Goal: Information Seeking & Learning: Learn about a topic

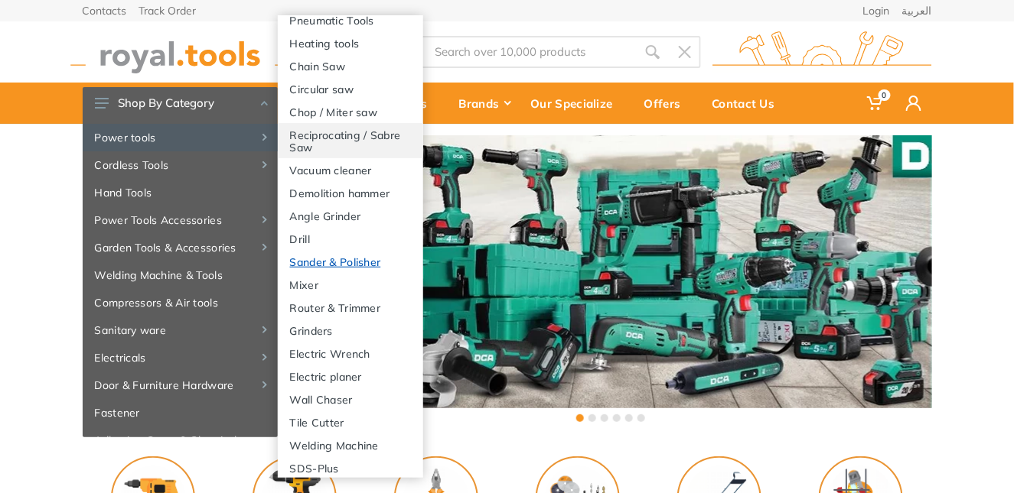
scroll to position [229, 0]
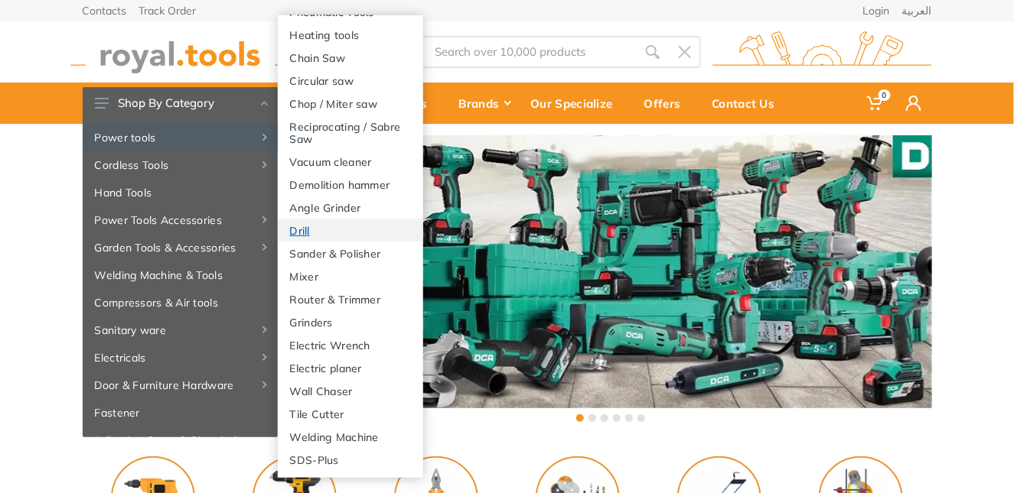
click at [302, 242] on link "Drill" at bounding box center [350, 230] width 145 height 23
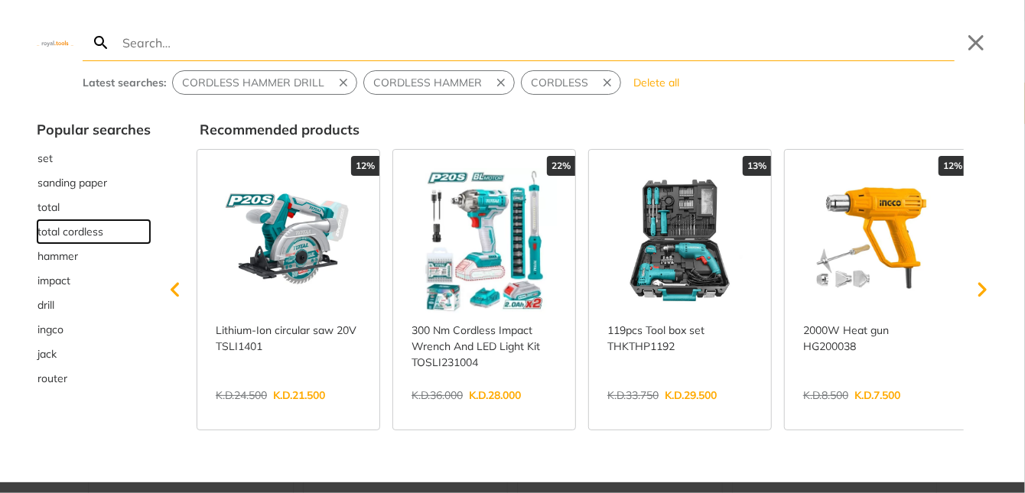
click at [73, 233] on span "total cordless" at bounding box center [70, 232] width 66 height 16
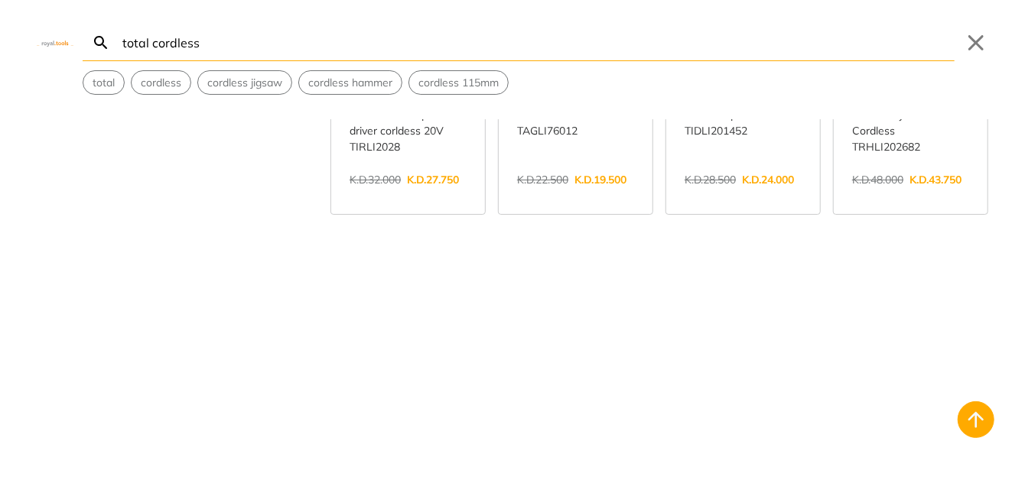
scroll to position [1912, 0]
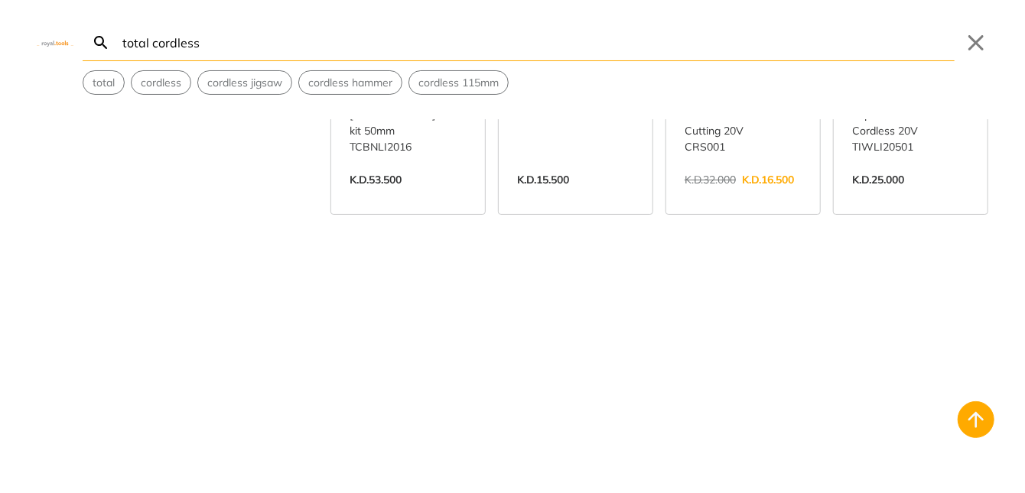
scroll to position [4054, 0]
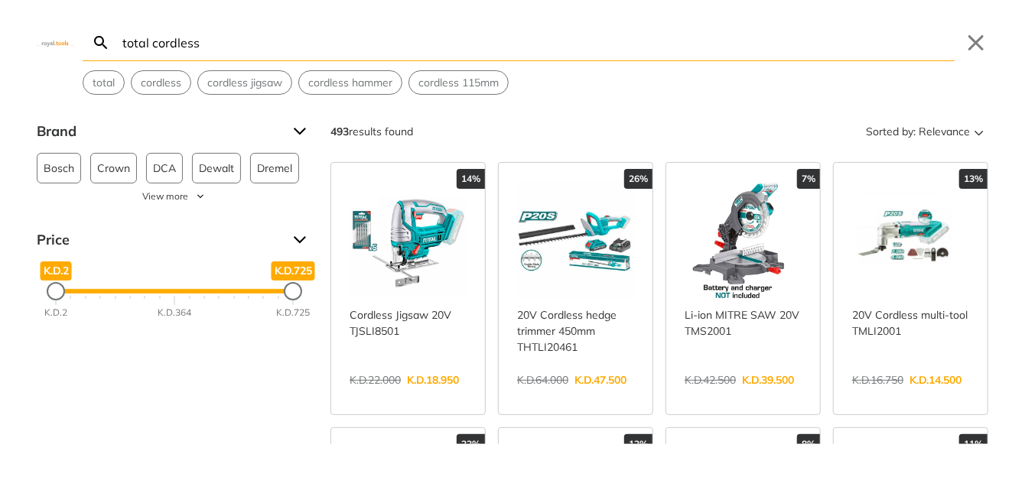
click at [298, 129] on div "Brand" at bounding box center [174, 131] width 275 height 24
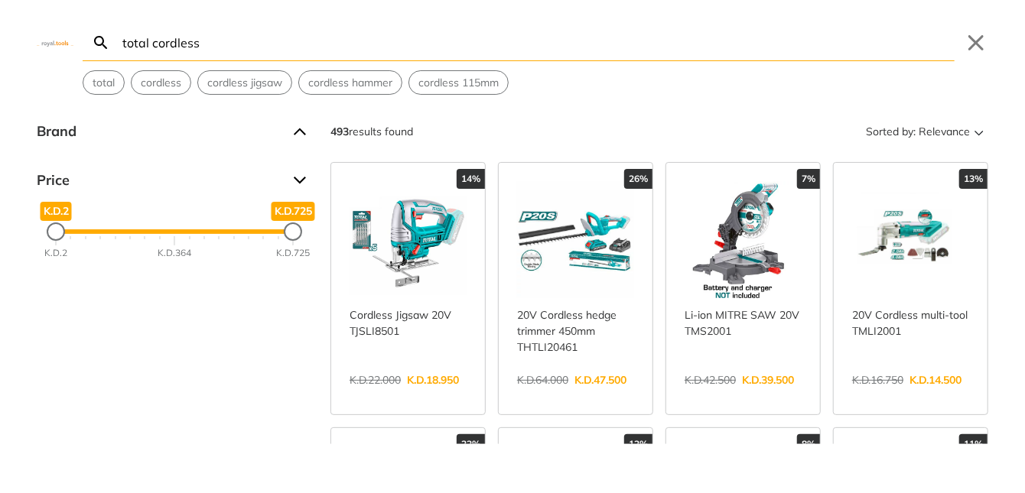
click at [299, 132] on div "Brand" at bounding box center [174, 131] width 275 height 24
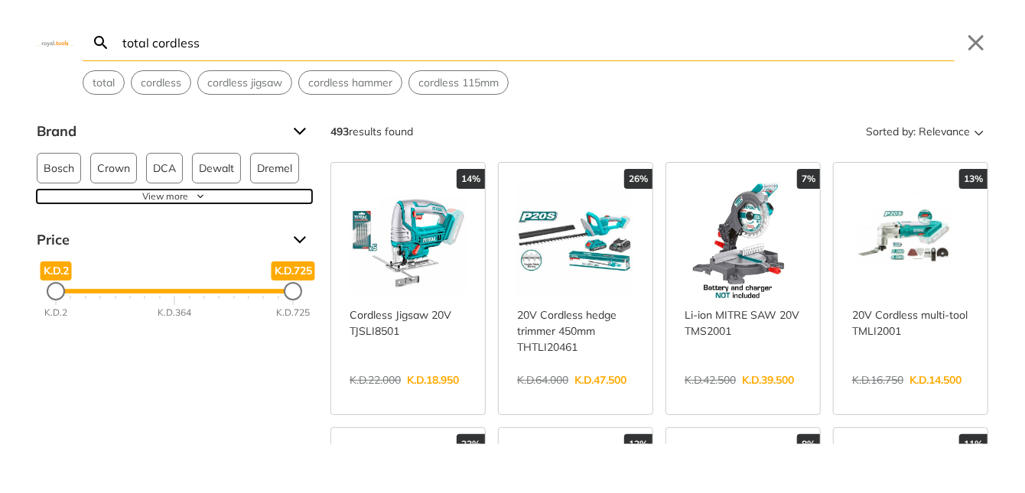
click at [181, 195] on span "View more" at bounding box center [165, 197] width 46 height 14
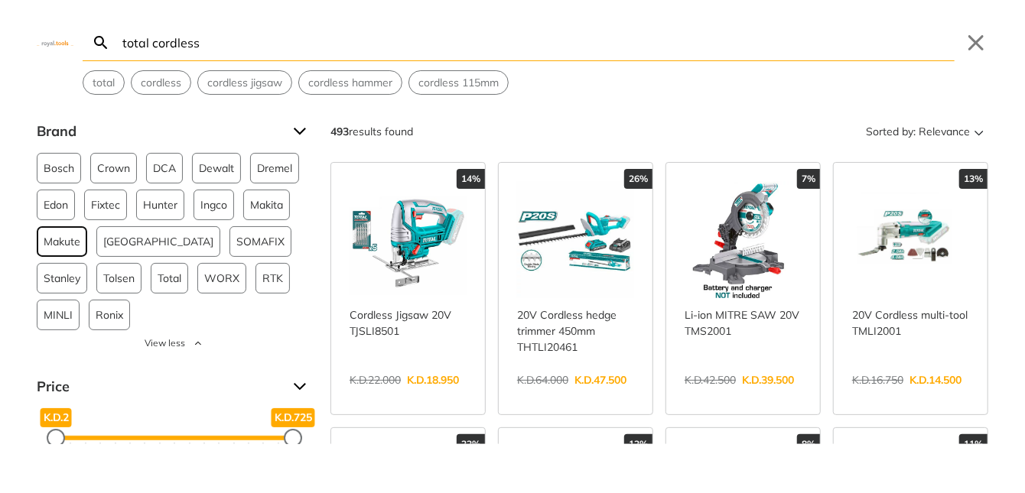
click at [61, 243] on span "Makute" at bounding box center [62, 241] width 37 height 29
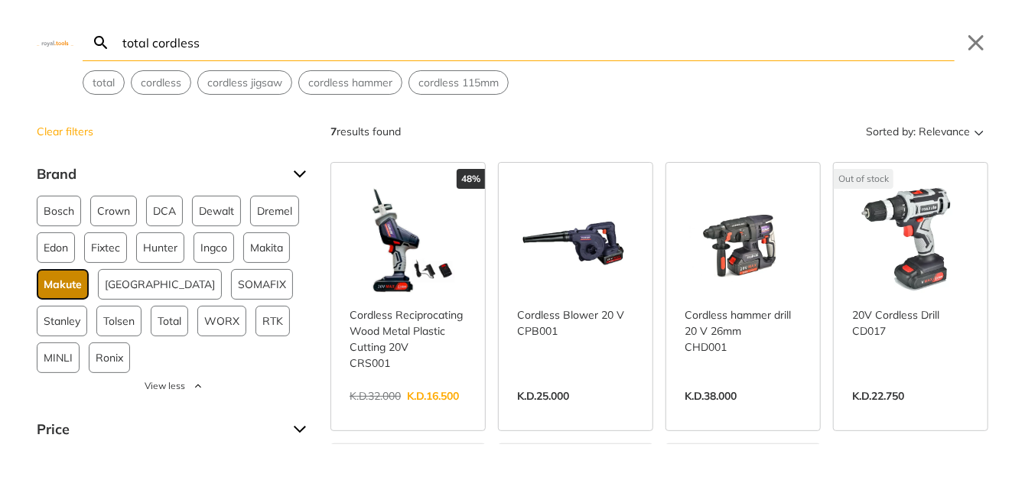
click at [65, 285] on span "Makute" at bounding box center [63, 284] width 38 height 29
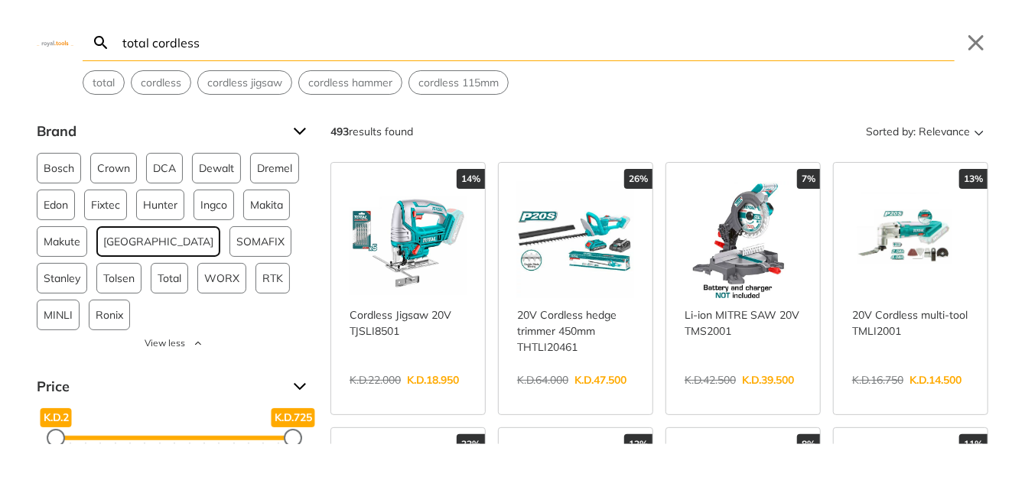
click at [132, 240] on span "[GEOGRAPHIC_DATA]" at bounding box center [158, 241] width 110 height 29
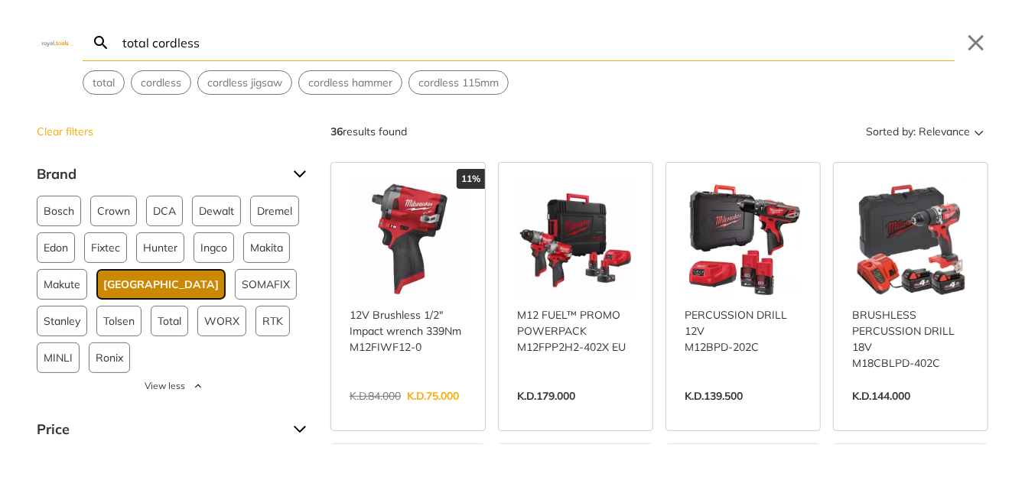
click at [128, 288] on span "[GEOGRAPHIC_DATA]" at bounding box center [161, 284] width 116 height 29
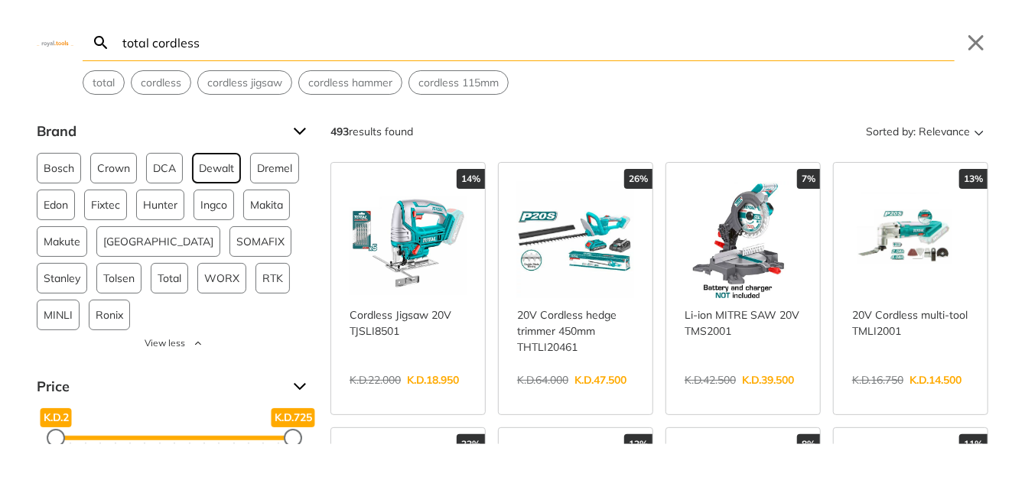
click at [221, 165] on span "Dewalt" at bounding box center [216, 168] width 35 height 29
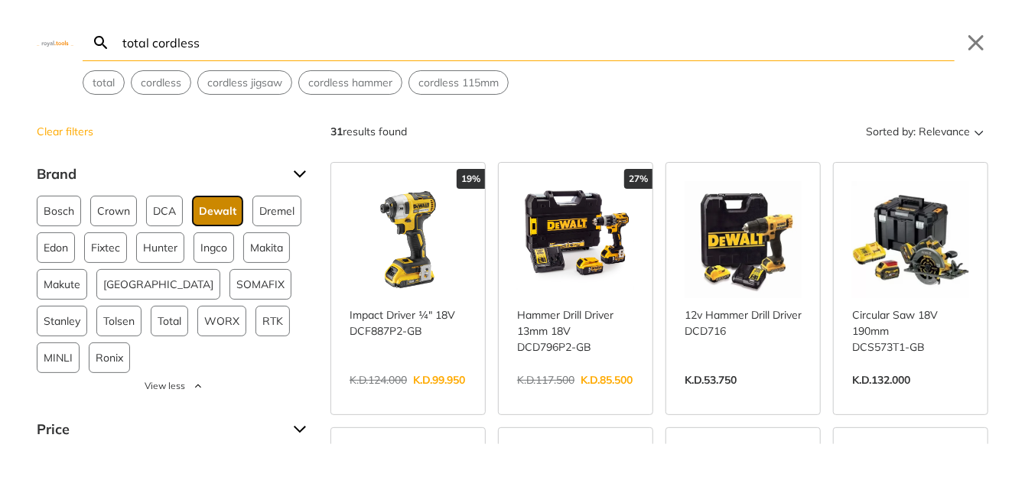
click at [220, 214] on span "Dewalt" at bounding box center [217, 211] width 37 height 29
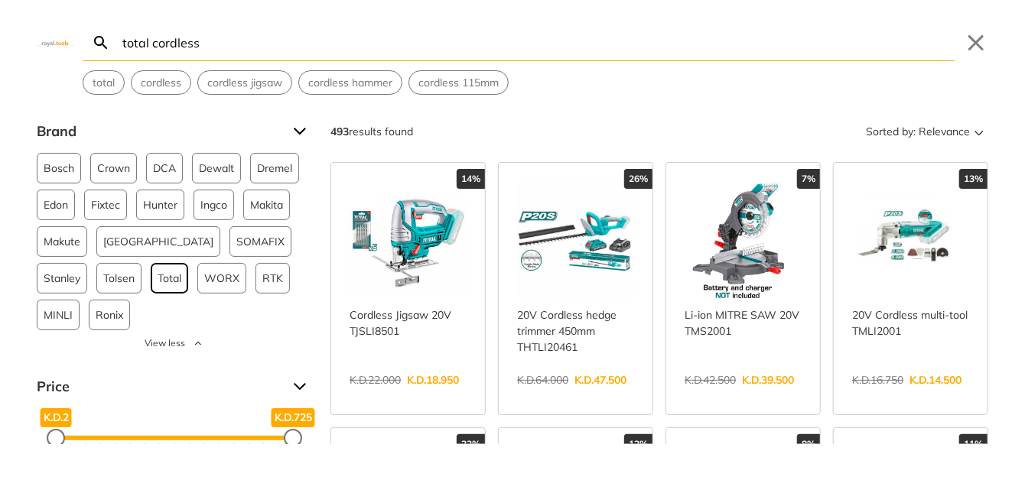
click at [158, 280] on span "Total" at bounding box center [170, 278] width 24 height 29
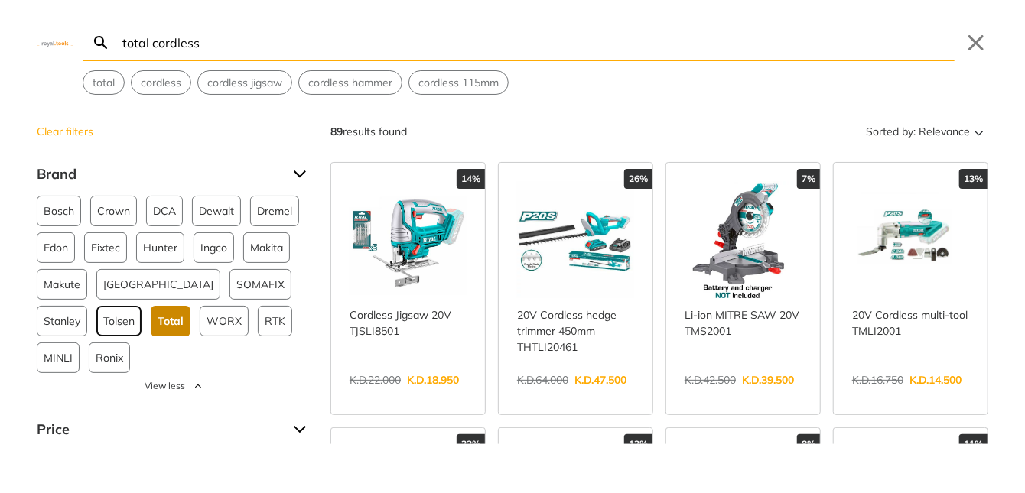
click at [103, 321] on span "Tolsen" at bounding box center [118, 321] width 31 height 29
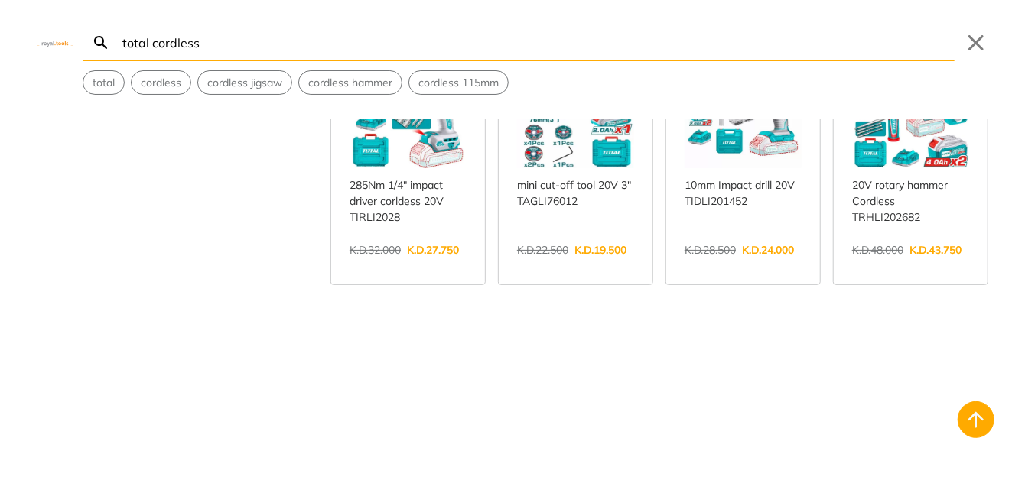
scroll to position [1300, 0]
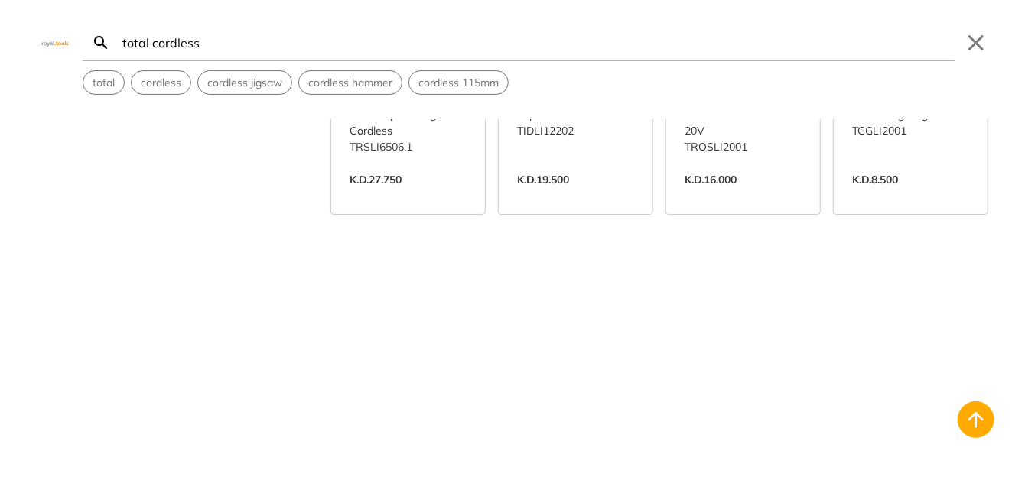
scroll to position [3672, 0]
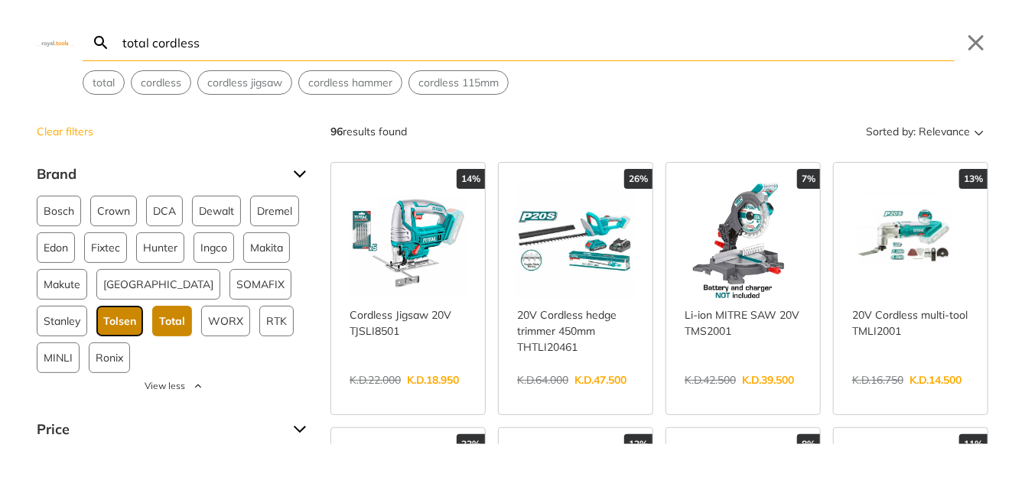
click at [103, 317] on span "Tolsen" at bounding box center [119, 321] width 33 height 29
click at [158, 324] on span "Total" at bounding box center [171, 321] width 26 height 29
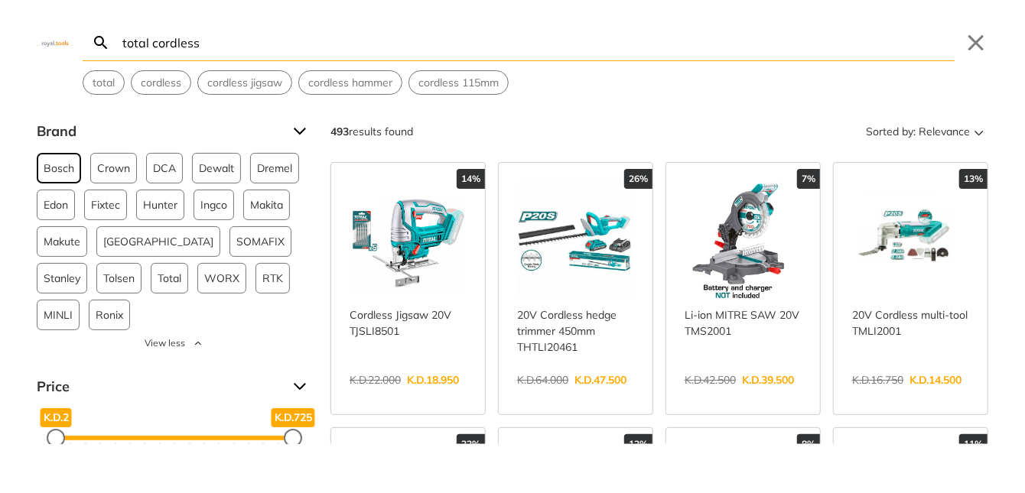
click at [62, 174] on span "Bosch" at bounding box center [59, 168] width 31 height 29
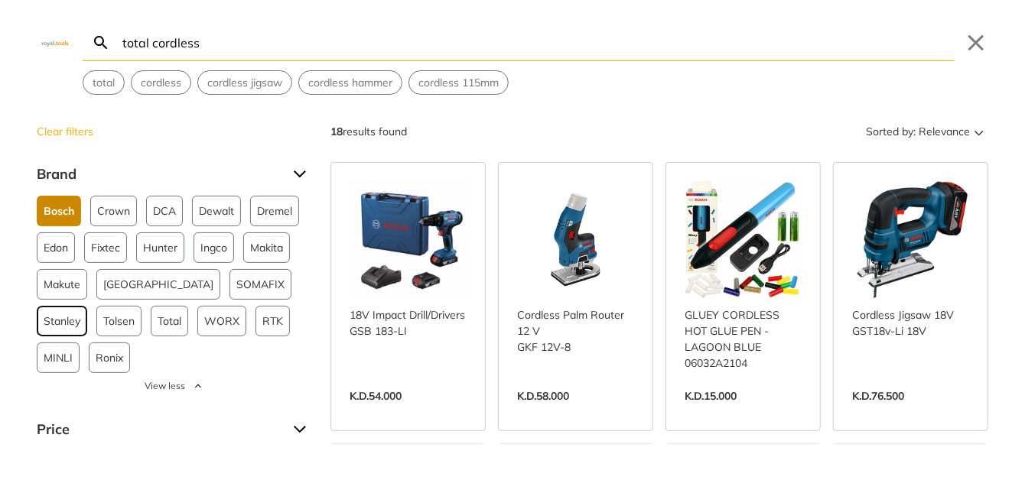
click at [80, 307] on span "Stanley" at bounding box center [62, 321] width 37 height 29
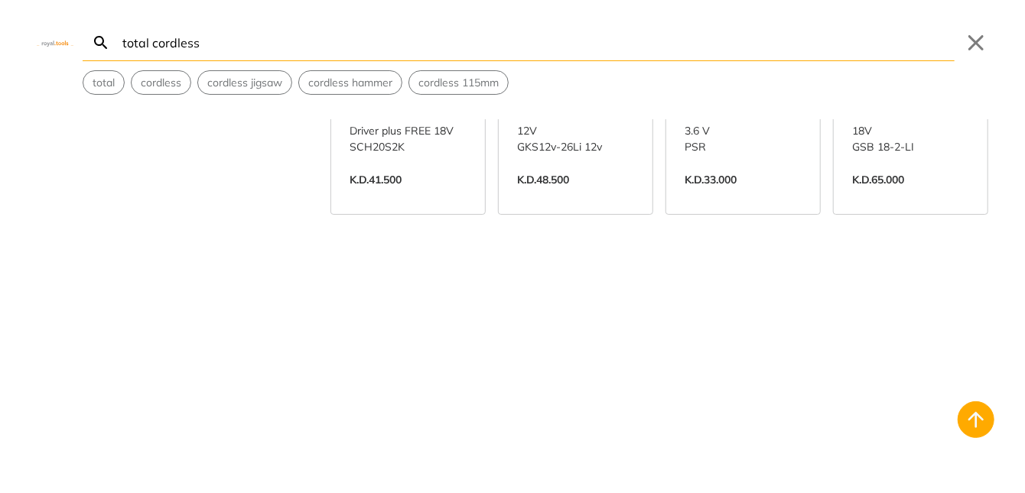
scroll to position [1606, 0]
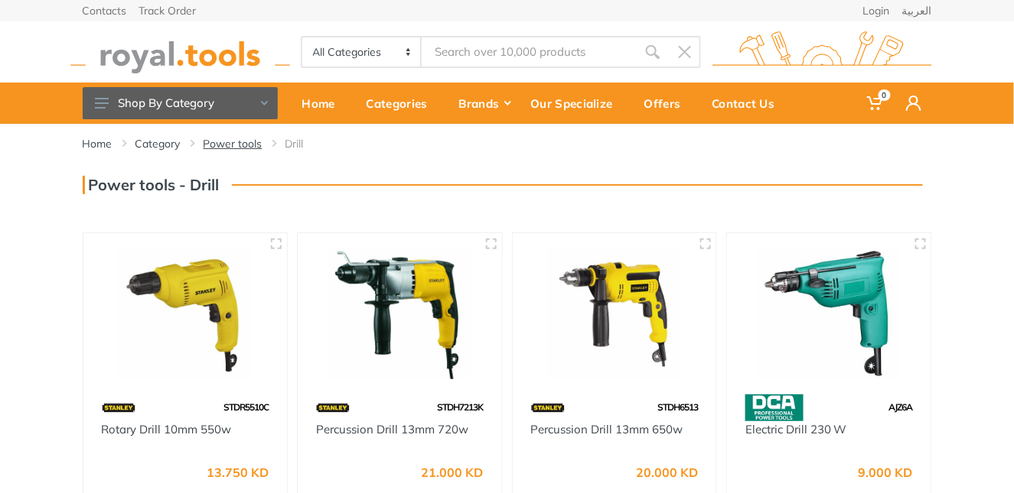
click at [221, 144] on link "Power tools" at bounding box center [232, 143] width 59 height 15
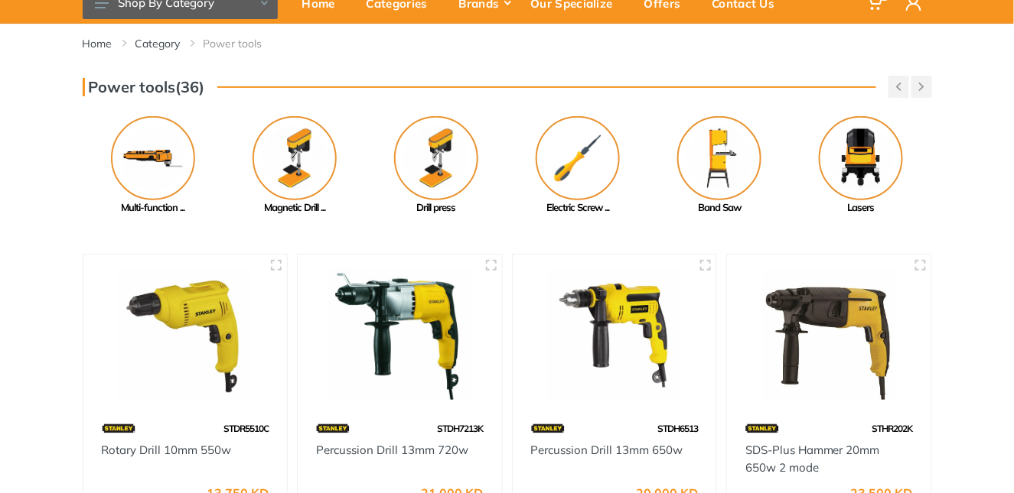
scroll to position [76, 0]
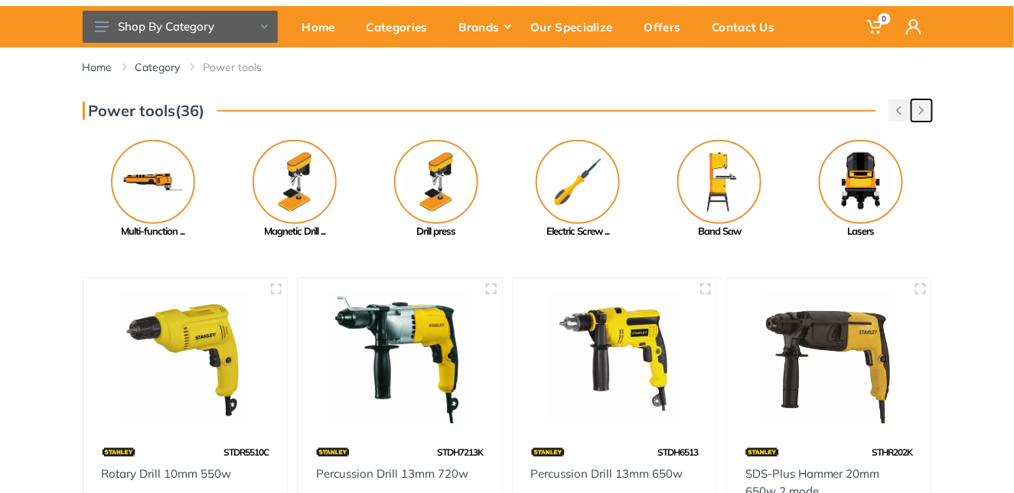
click at [926, 109] on button "button" at bounding box center [921, 110] width 21 height 22
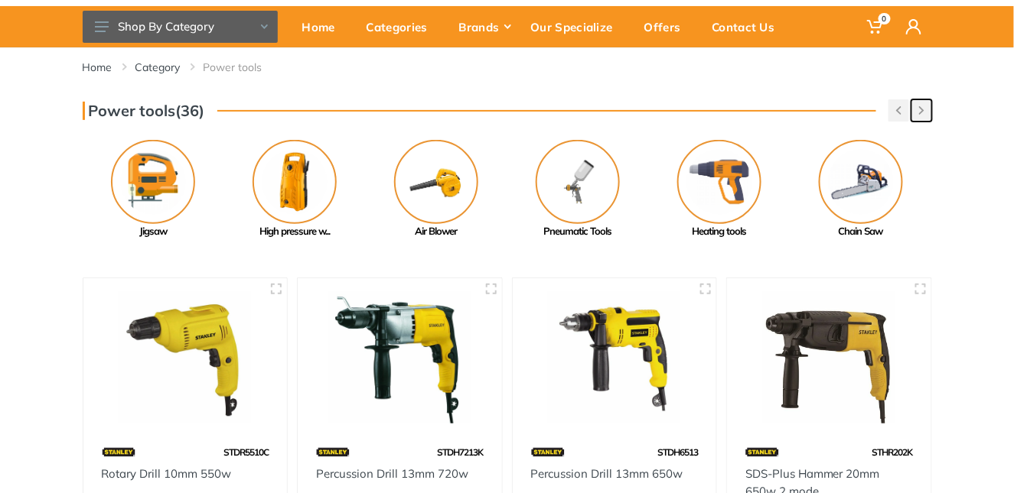
click at [926, 109] on button "button" at bounding box center [921, 110] width 21 height 22
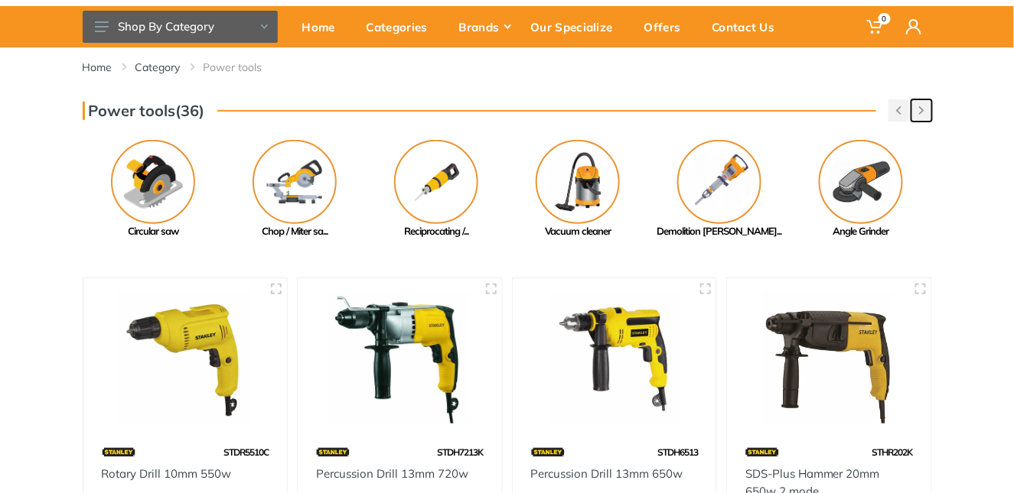
click at [926, 109] on button "button" at bounding box center [921, 110] width 21 height 22
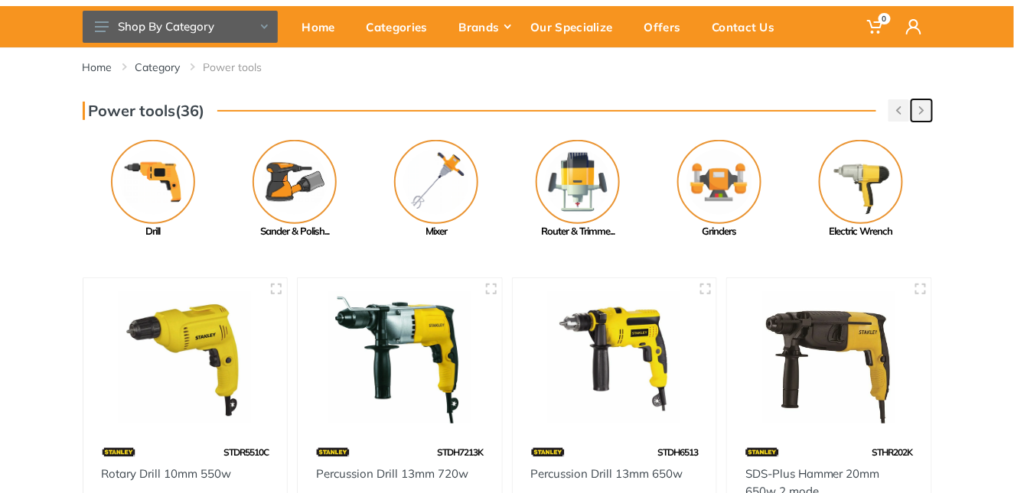
click at [926, 109] on button "button" at bounding box center [921, 110] width 21 height 22
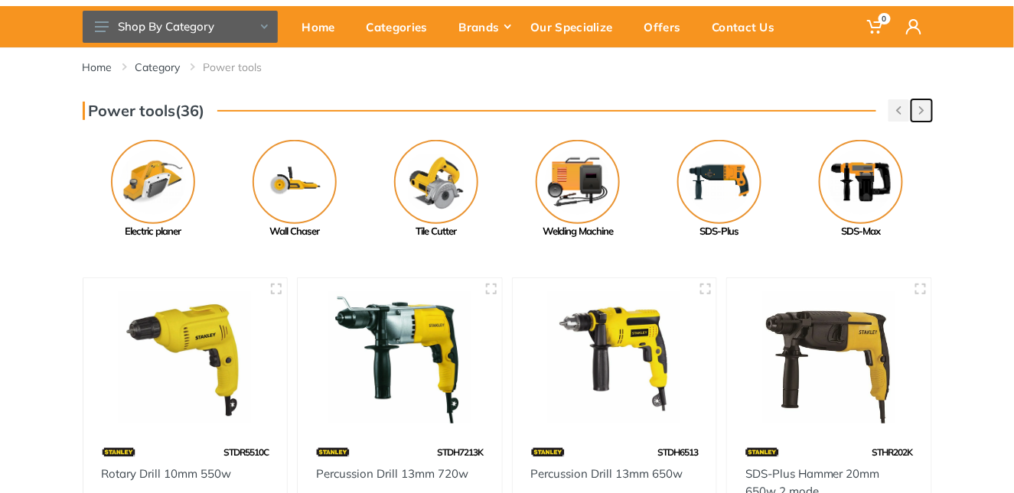
click at [926, 109] on button "button" at bounding box center [921, 110] width 21 height 22
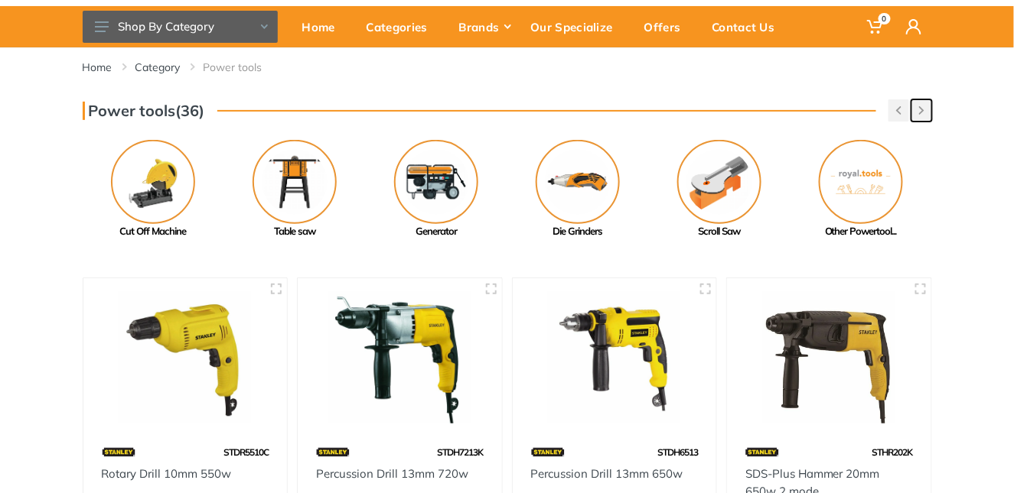
click at [926, 110] on button "button" at bounding box center [921, 110] width 21 height 22
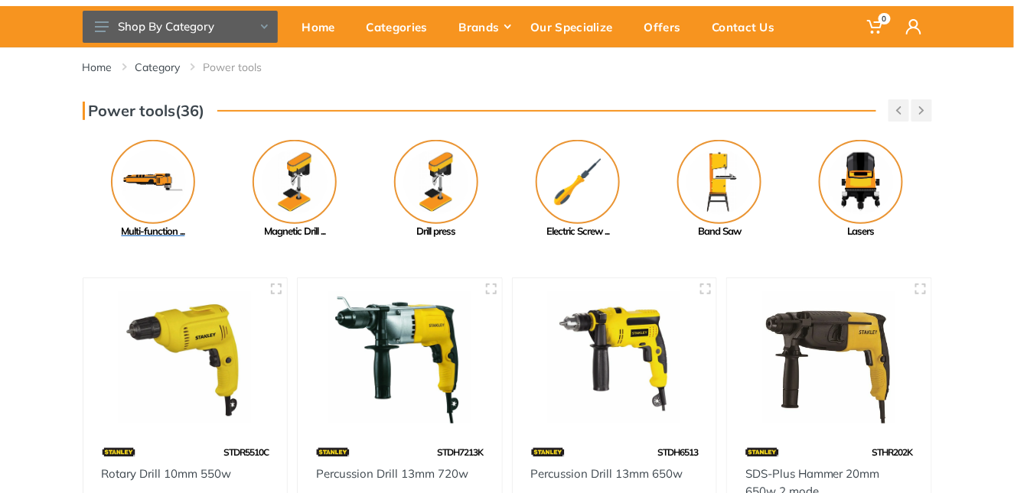
click at [154, 181] on img at bounding box center [153, 182] width 84 height 84
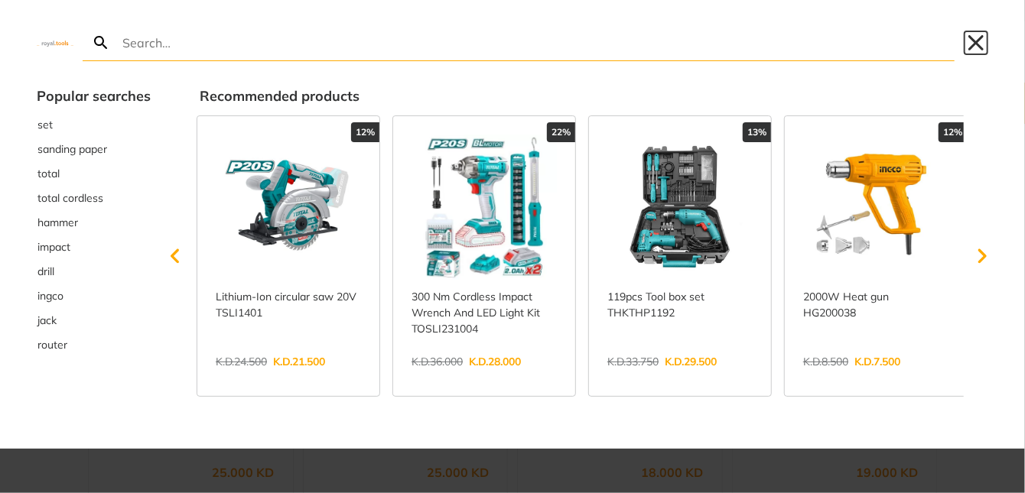
click at [977, 44] on button "Close" at bounding box center [976, 43] width 24 height 24
type input "CO"
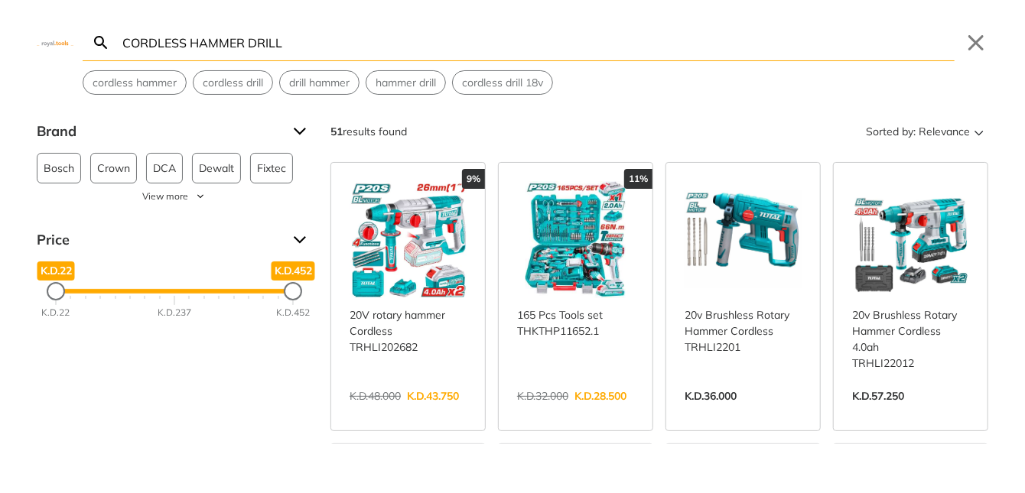
type input "CORDLESS HAMMER DRILL"
click at [97, 40] on icon "Search" at bounding box center [101, 43] width 18 height 18
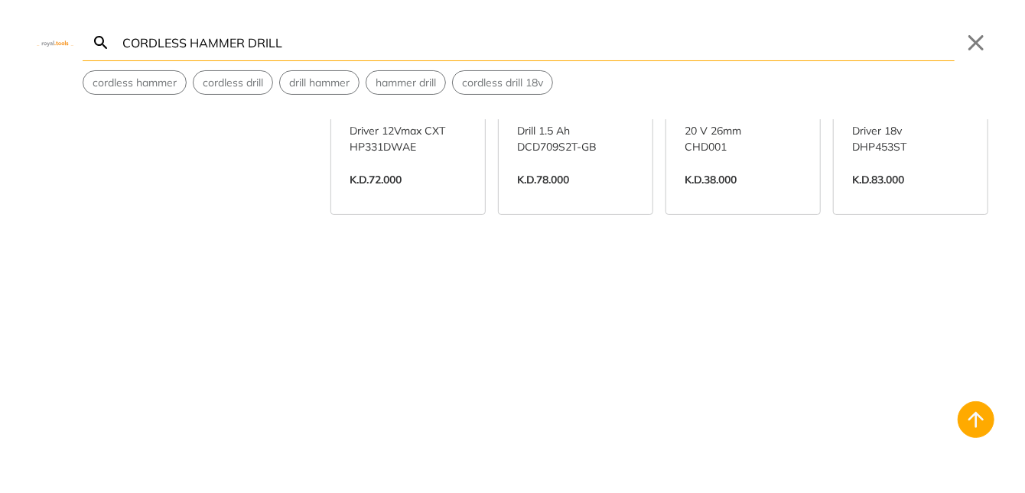
scroll to position [1683, 0]
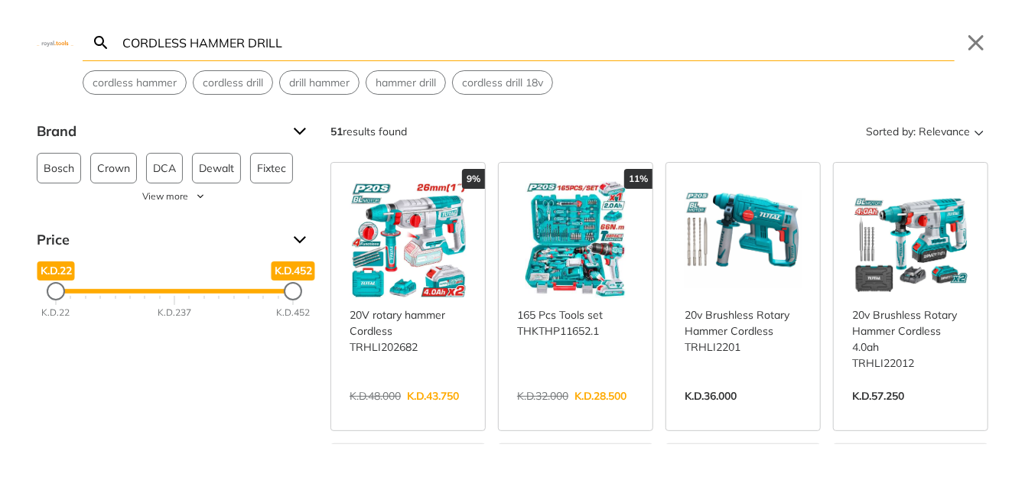
click at [634, 412] on link "View more →" at bounding box center [575, 412] width 117 height 0
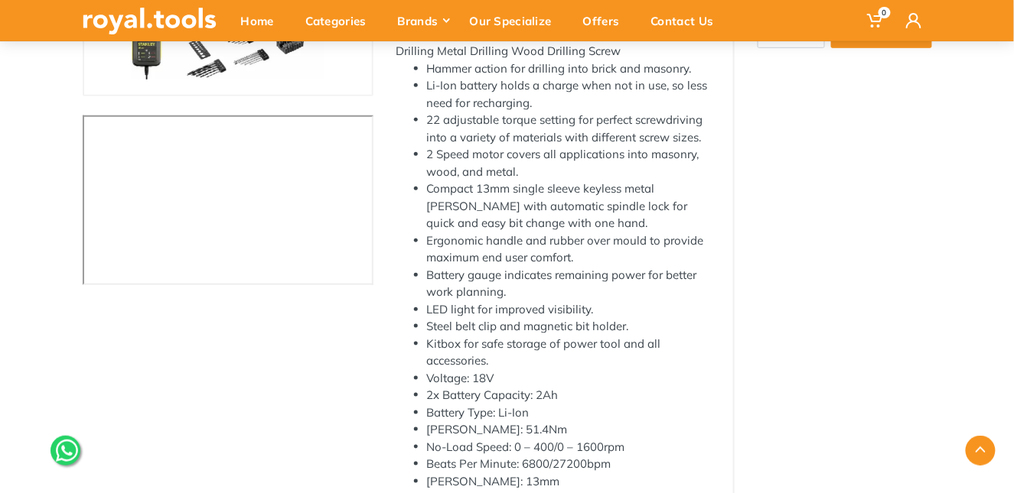
scroll to position [229, 0]
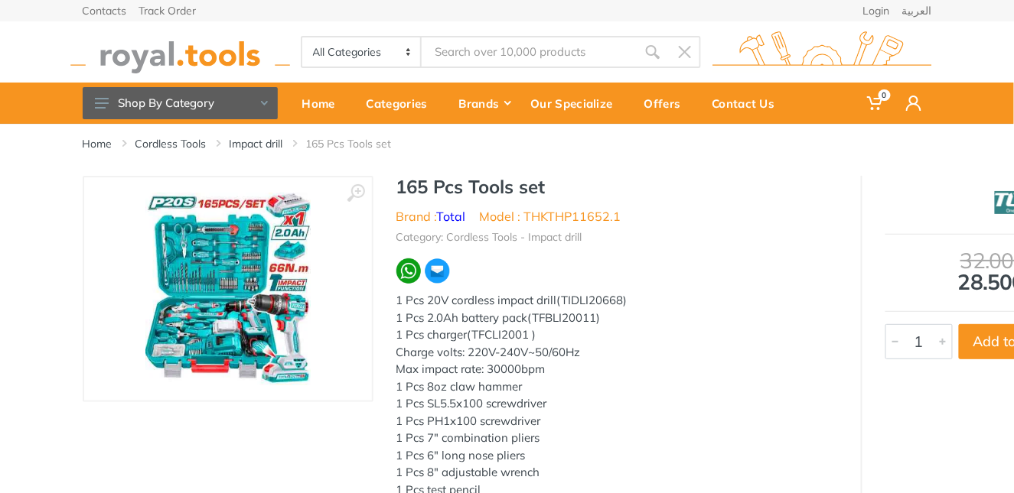
click at [247, 285] on img at bounding box center [227, 289] width 165 height 193
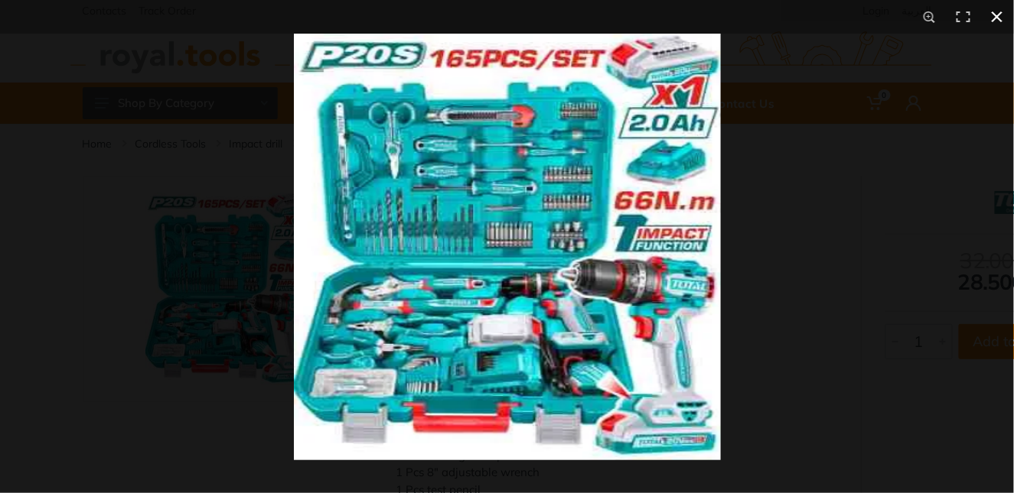
click at [996, 17] on button at bounding box center [997, 17] width 34 height 34
